Goal: Task Accomplishment & Management: Use online tool/utility

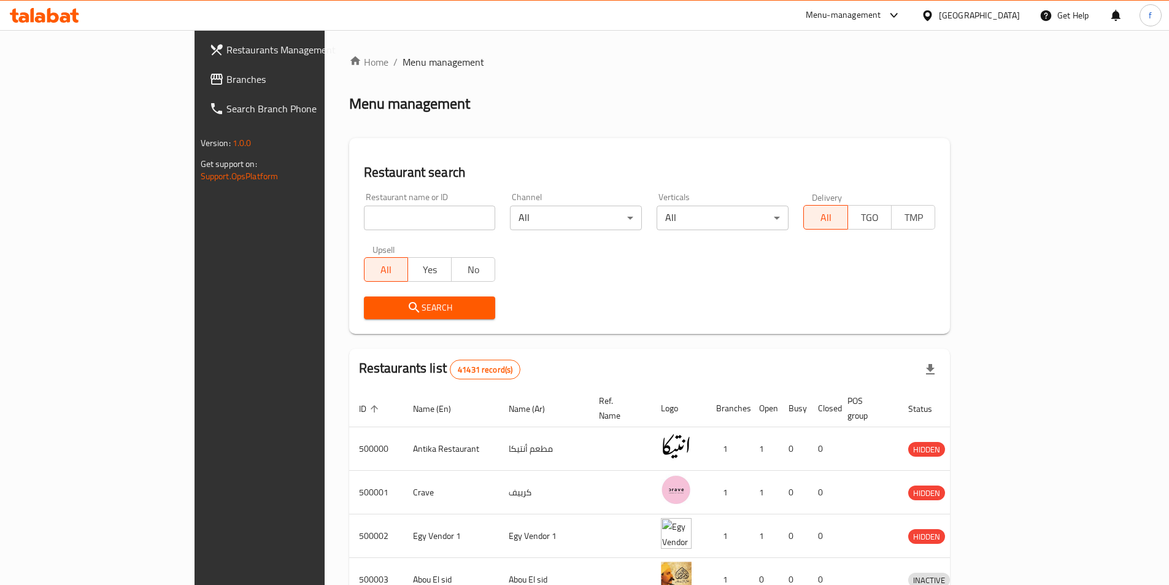
click at [226, 73] on span "Branches" at bounding box center [302, 79] width 153 height 15
click at [226, 74] on span "Branches" at bounding box center [302, 79] width 153 height 15
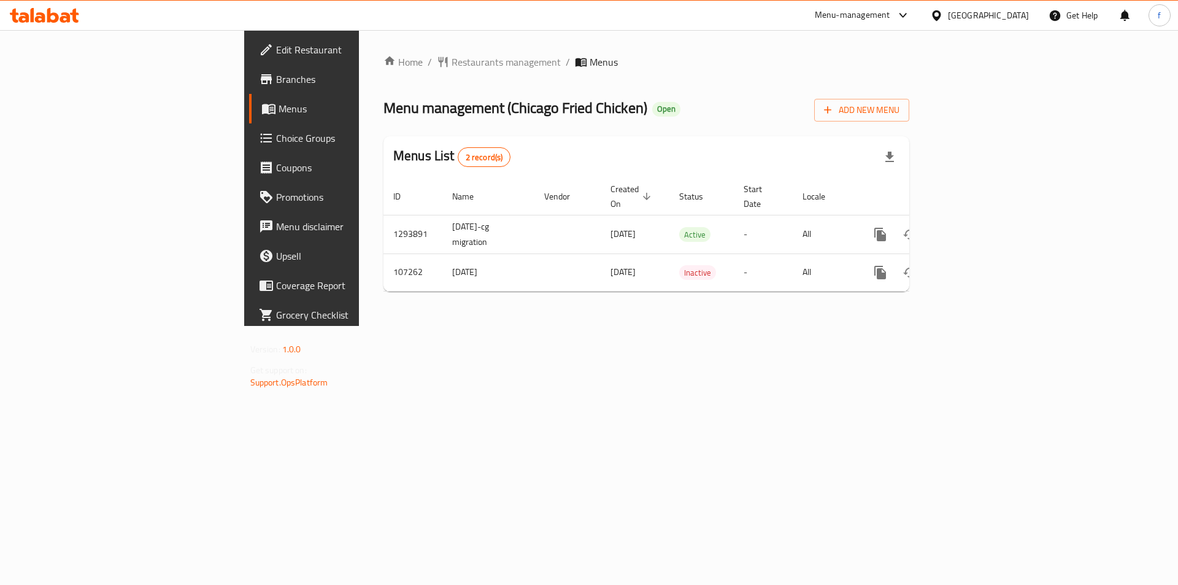
click at [276, 74] on span "Branches" at bounding box center [353, 79] width 155 height 15
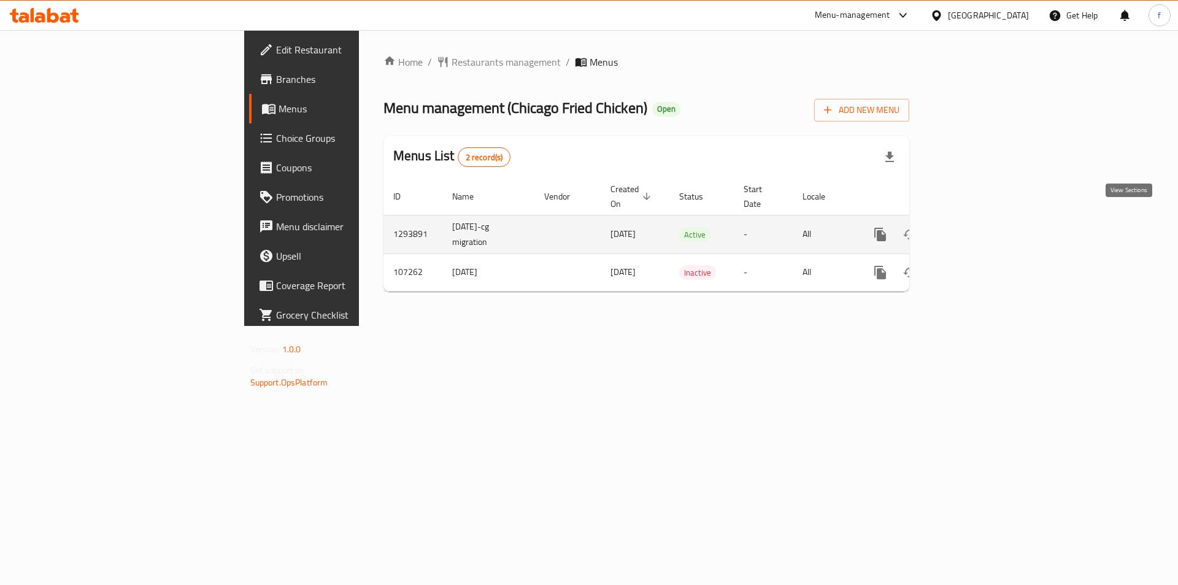
click at [976, 227] on icon "enhanced table" at bounding box center [969, 234] width 15 height 15
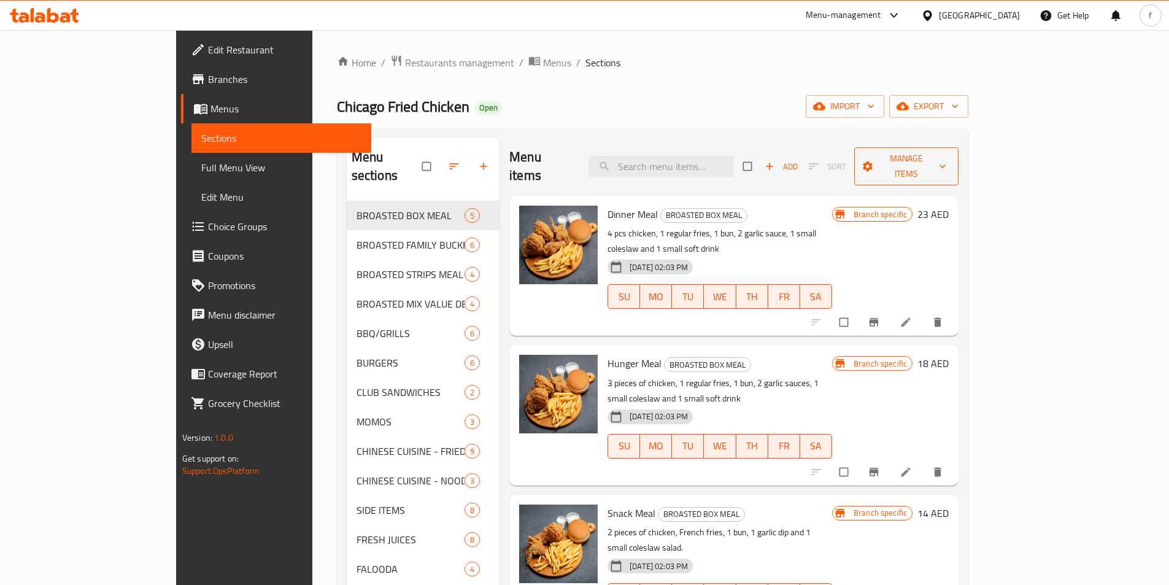
click at [949, 151] on span "Manage items" at bounding box center [906, 166] width 85 height 31
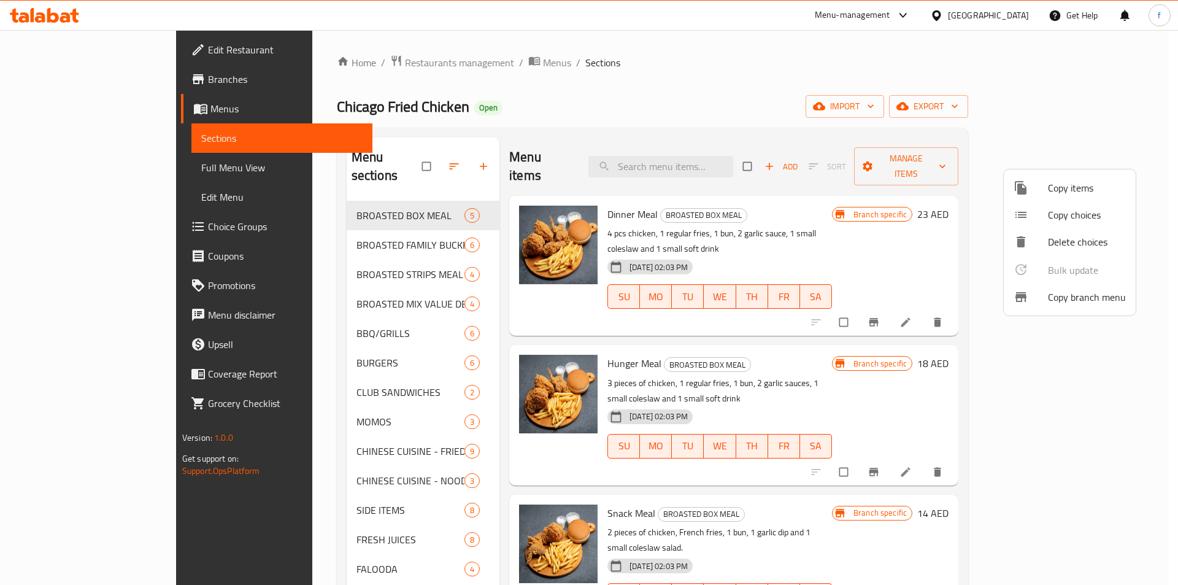
click at [1086, 295] on span "Copy branch menu" at bounding box center [1087, 297] width 78 height 15
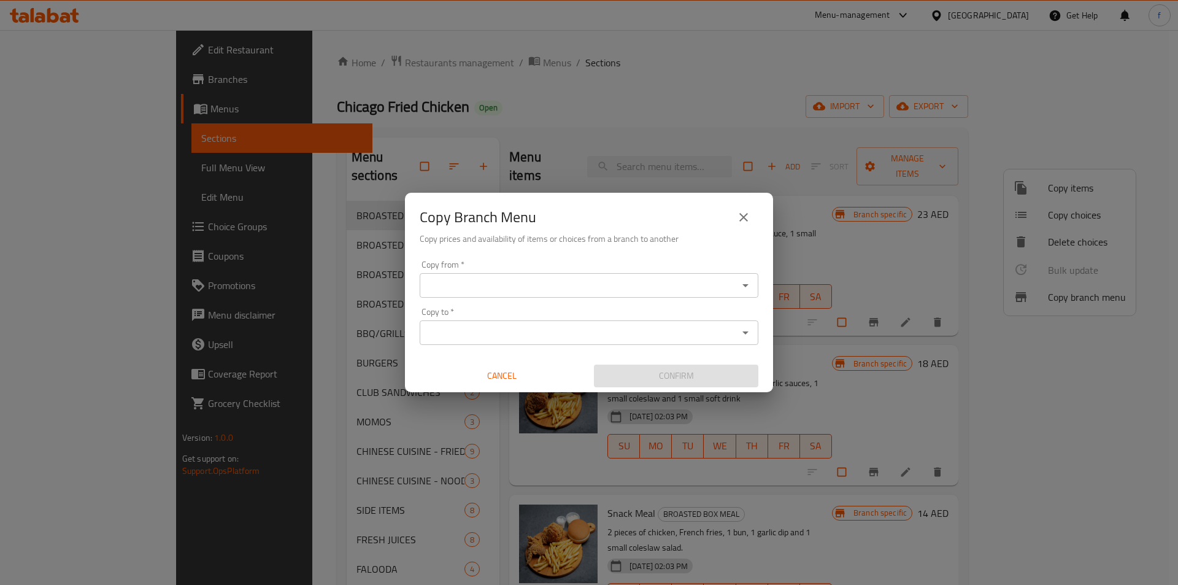
click at [459, 288] on input "Copy from   *" at bounding box center [578, 285] width 311 height 17
click at [499, 292] on input "Copy from   *" at bounding box center [578, 285] width 311 height 17
paste input "Chicago Fried Chicken, Rolla"
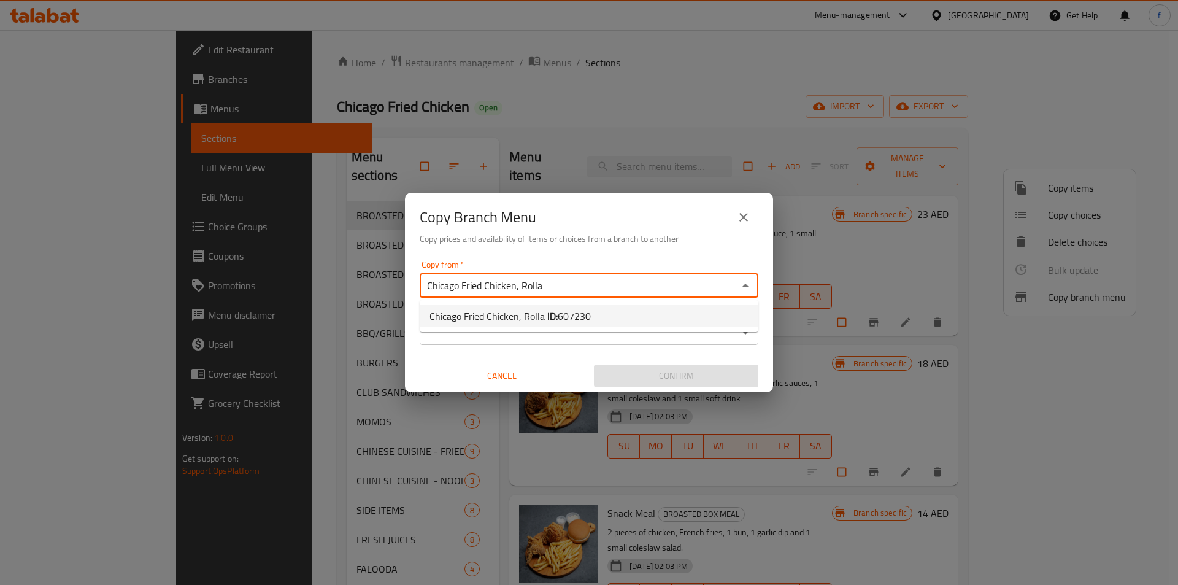
click at [684, 318] on li "Chicago Fried Chicken, Rolla ID: 607230" at bounding box center [589, 316] width 339 height 22
click at [593, 289] on input "Chicago Fried Chicken, Rolla" at bounding box center [578, 285] width 311 height 17
click at [746, 286] on icon "Open" at bounding box center [746, 285] width 6 height 3
click at [614, 312] on li "Chicago Fried Chicken, Rolla ID: 607230" at bounding box center [589, 316] width 339 height 22
click at [546, 318] on div "Copy to   * Copy to *" at bounding box center [589, 325] width 339 height 37
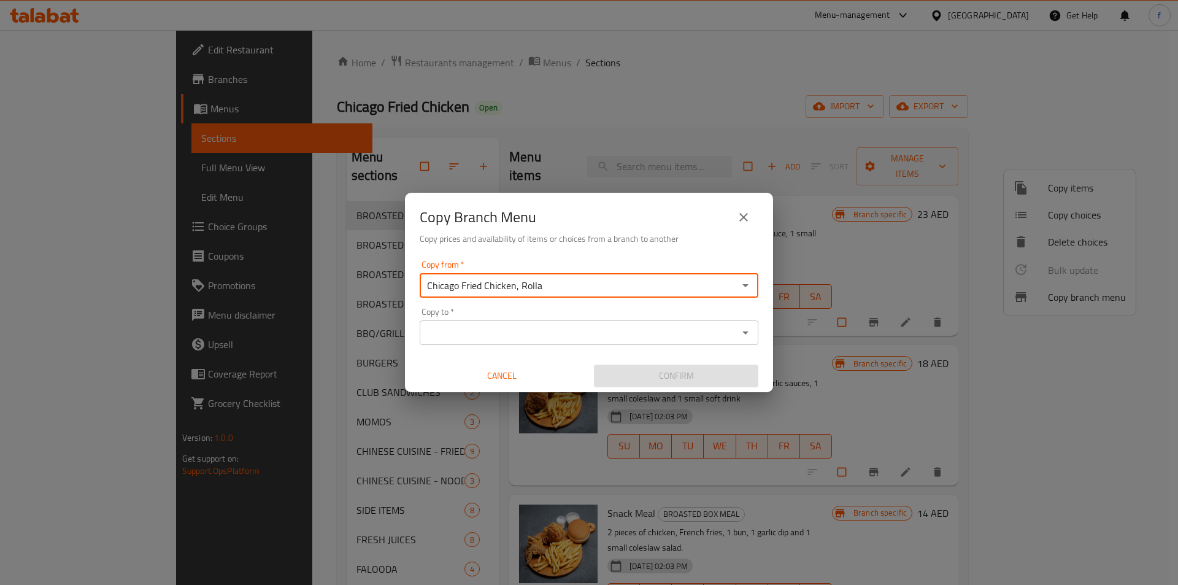
type input "Chicago Fried Chicken, Rolla"
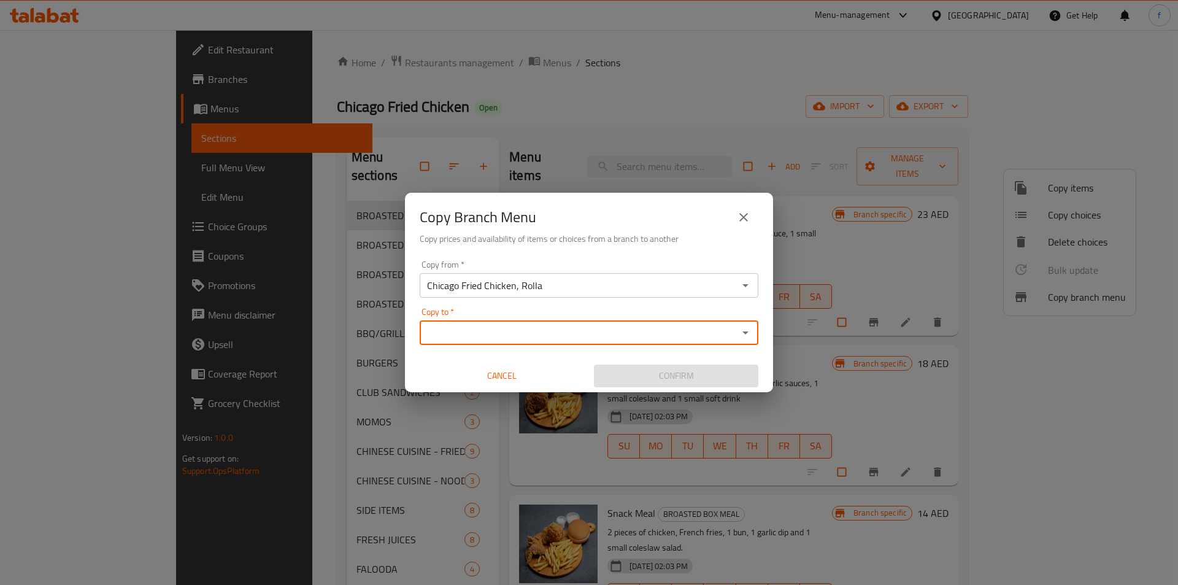
click at [582, 333] on input "Copy to   *" at bounding box center [578, 332] width 311 height 17
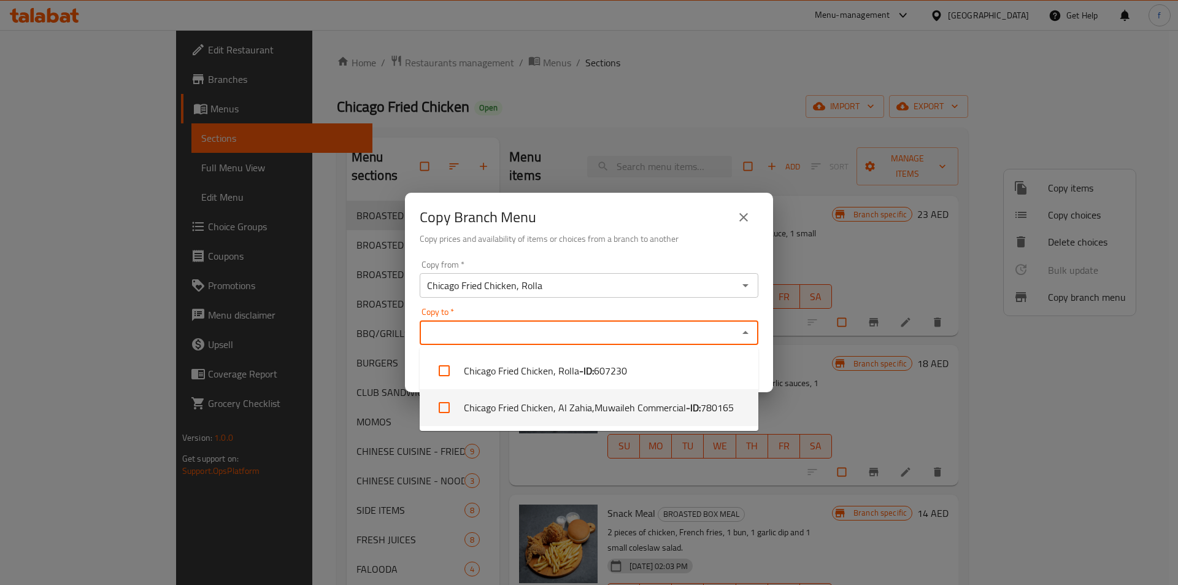
click at [623, 411] on li "Chicago Fried Chicken, Al Zahia,Muwaileh Commercial - ID: 780165" at bounding box center [589, 407] width 339 height 37
checkbox input "true"
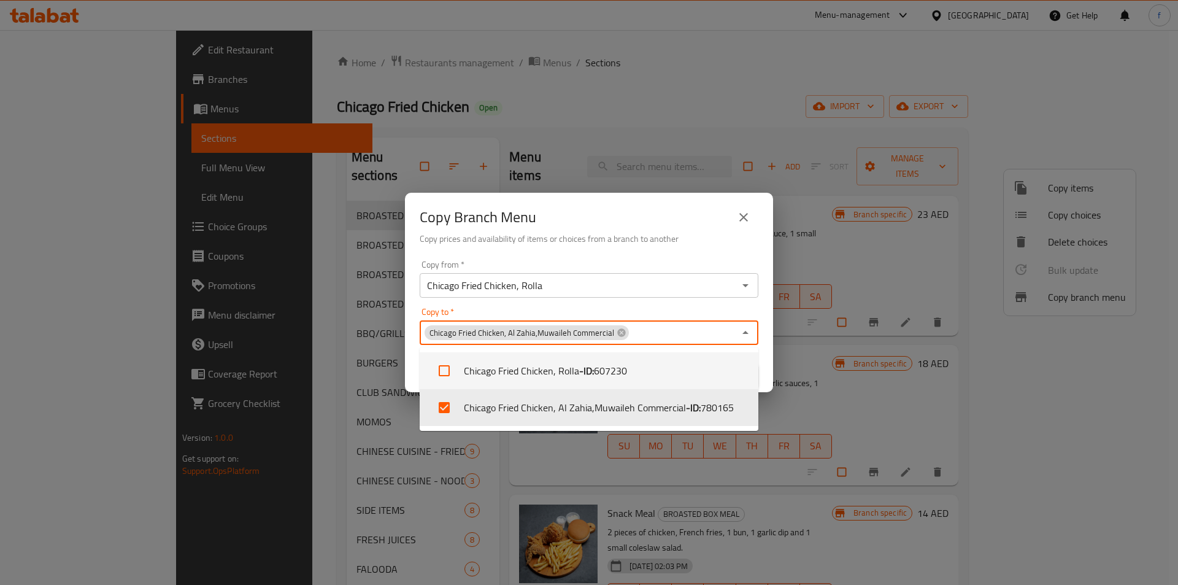
click at [703, 308] on div "Copy to   * Chicago Fried Chicken, Al Zahia,Muwaileh Commercial Copy to *" at bounding box center [589, 325] width 339 height 37
drag, startPoint x: 703, startPoint y: 308, endPoint x: 790, endPoint y: 311, distance: 87.8
click at [703, 307] on div "Copy to   * Chicago Fried Chicken, Al Zahia,Muwaileh Commercial Copy to *" at bounding box center [589, 325] width 339 height 37
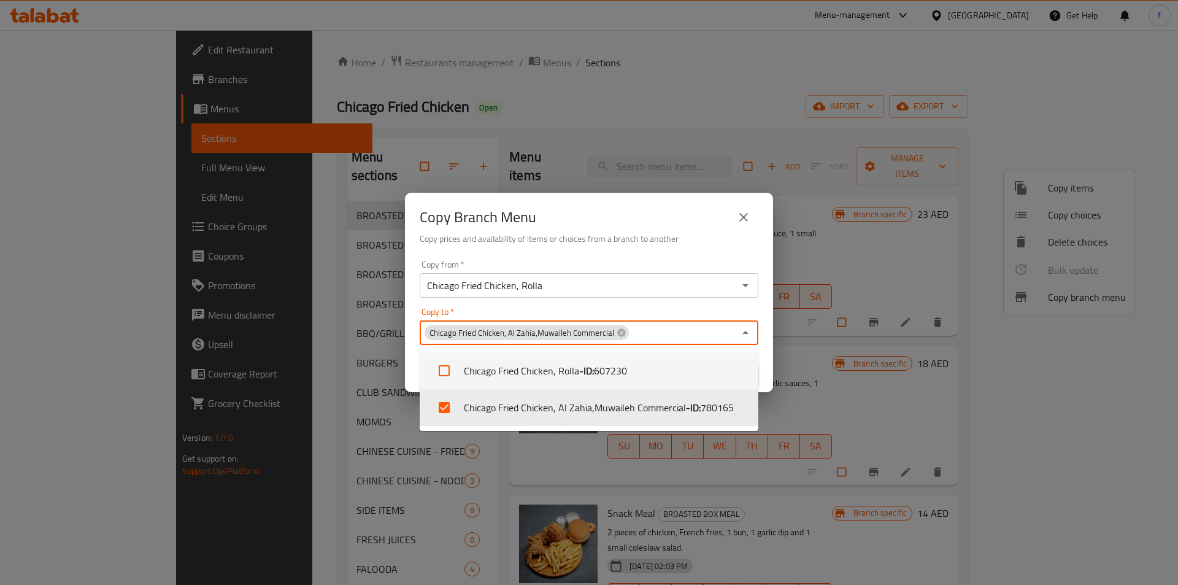
click at [773, 338] on div "Copy from   * Chicago Fried Chicken, Rolla Copy from * Copy to   * Chicago Frie…" at bounding box center [589, 323] width 368 height 137
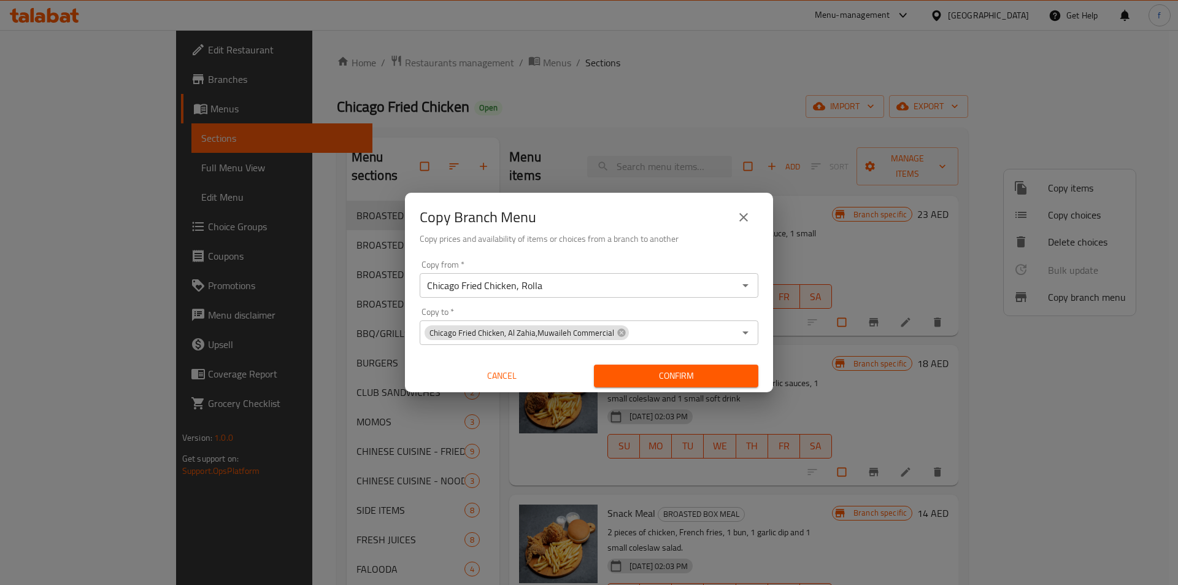
click at [592, 290] on input "Chicago Fried Chicken, Rolla" at bounding box center [578, 285] width 311 height 17
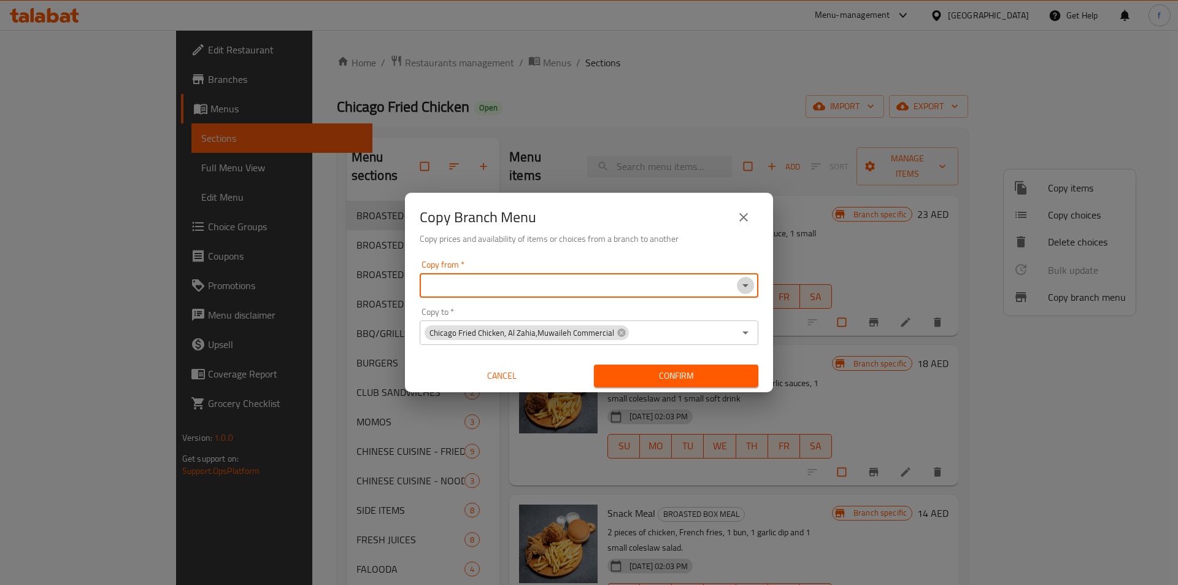
click at [747, 290] on icon "Open" at bounding box center [745, 285] width 15 height 15
click at [652, 313] on li "Chicago Fried Chicken, Rolla ID: 607230" at bounding box center [589, 316] width 339 height 22
type input "Chicago Fried Chicken, Rolla"
click at [655, 312] on div "Copy to   * Chicago Fried Chicken, Al Zahia,Muwaileh Commercial Copy to *" at bounding box center [589, 325] width 339 height 37
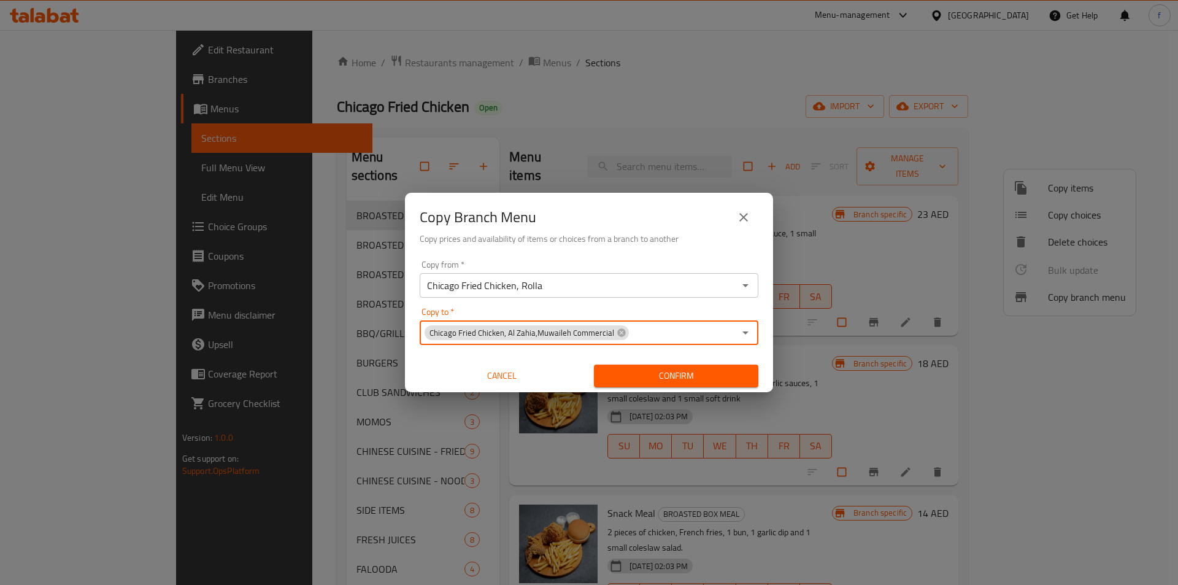
click at [630, 292] on input "Chicago Fried Chicken, Rolla" at bounding box center [578, 285] width 311 height 17
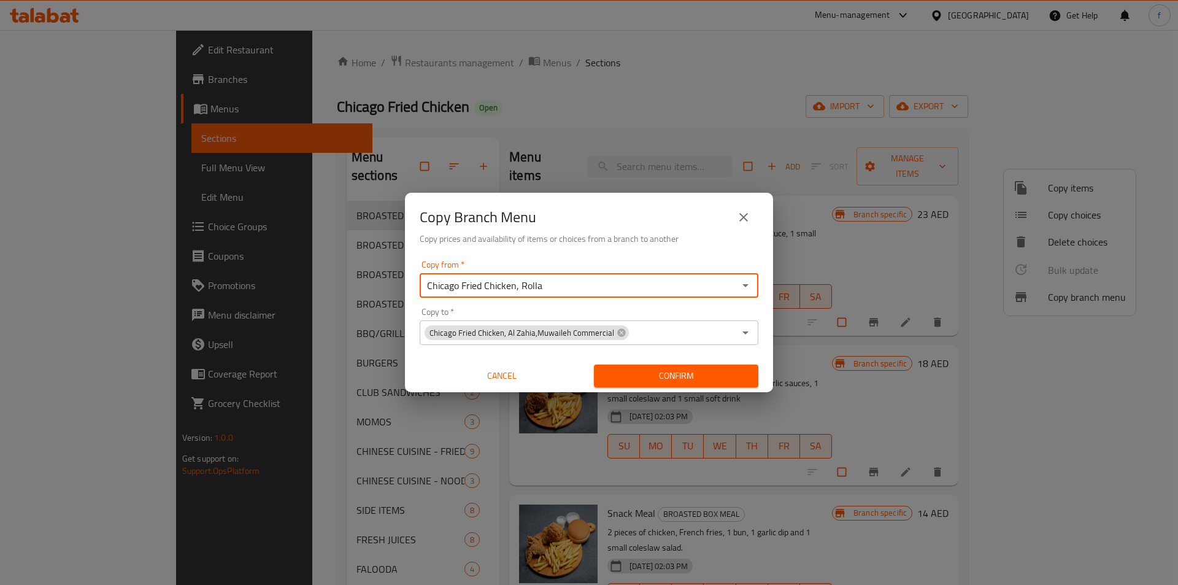
click at [747, 287] on icon "Open" at bounding box center [745, 285] width 15 height 15
click at [621, 253] on div "Copy Branch Menu Copy prices and availability of items or choices from a branch…" at bounding box center [589, 224] width 368 height 63
click at [695, 377] on span "Confirm" at bounding box center [676, 375] width 145 height 15
